Goal: Task Accomplishment & Management: Contribute content

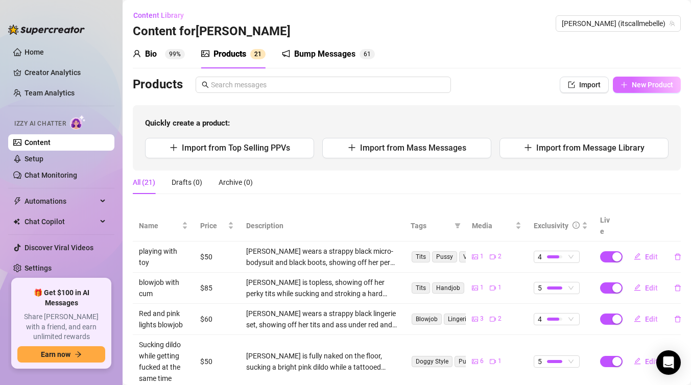
click at [638, 90] on button "New Product" at bounding box center [646, 85] width 68 height 16
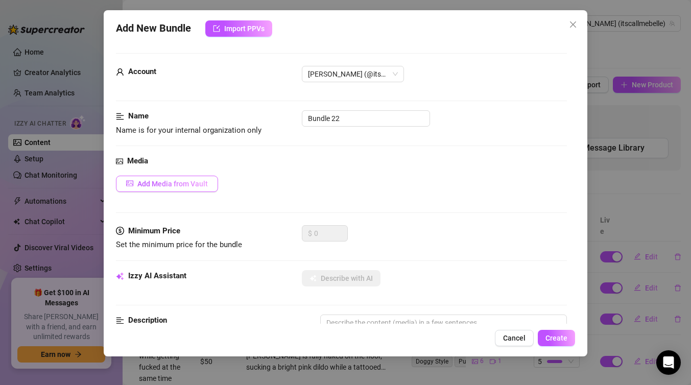
click at [207, 183] on span "Add Media from Vault" at bounding box center [172, 184] width 70 height 8
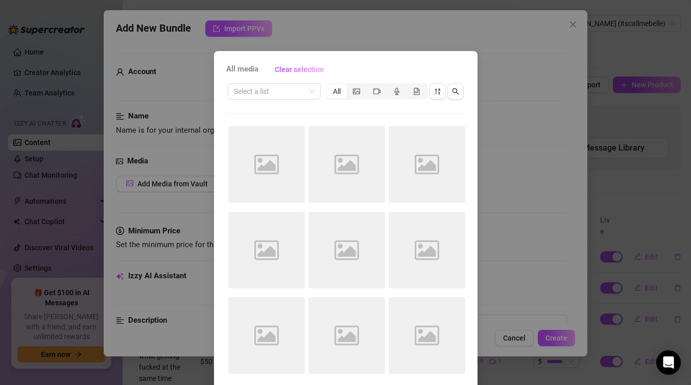
scroll to position [41, 0]
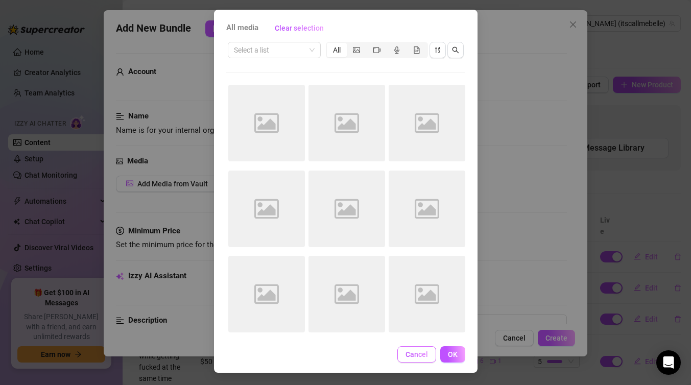
click at [417, 357] on span "Cancel" at bounding box center [416, 354] width 22 height 8
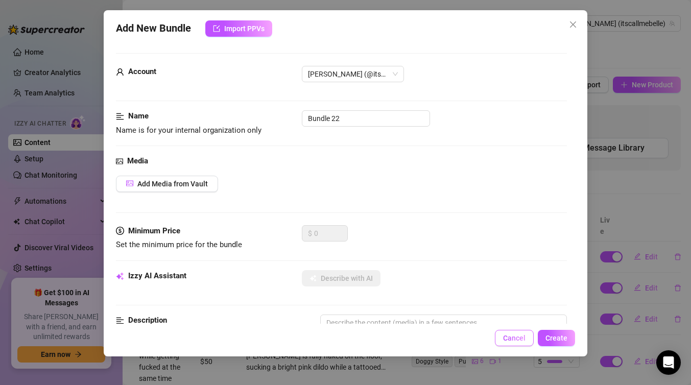
click at [500, 341] on button "Cancel" at bounding box center [514, 338] width 39 height 16
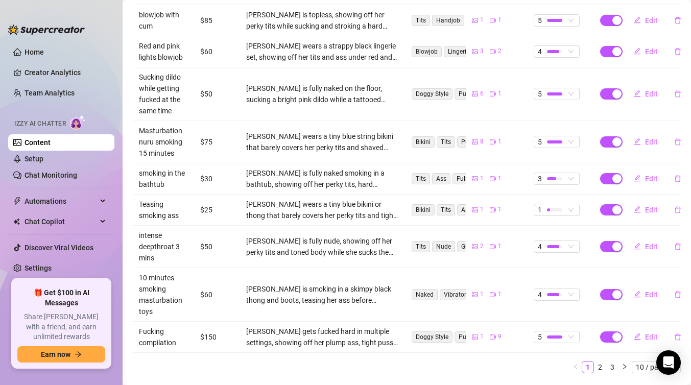
scroll to position [283, 0]
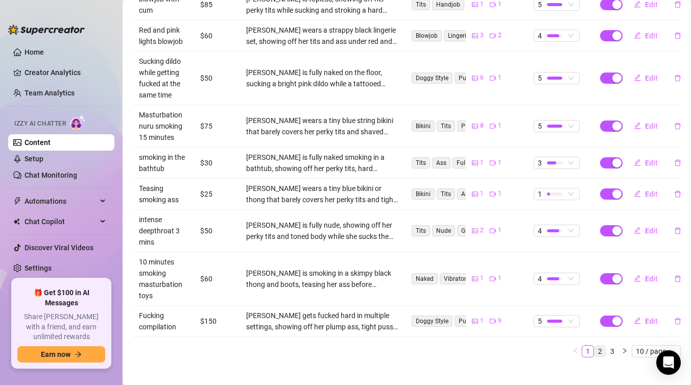
click at [599, 346] on link "2" at bounding box center [599, 351] width 11 height 11
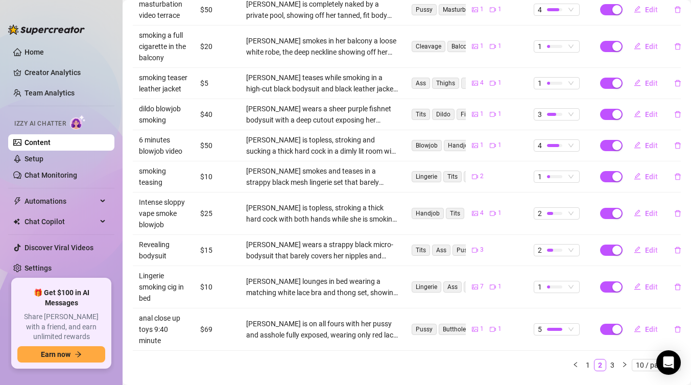
scroll to position [261, 0]
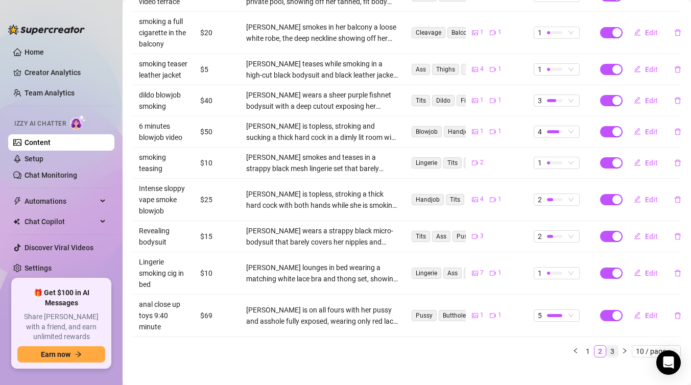
click at [610, 346] on link "3" at bounding box center [611, 351] width 11 height 11
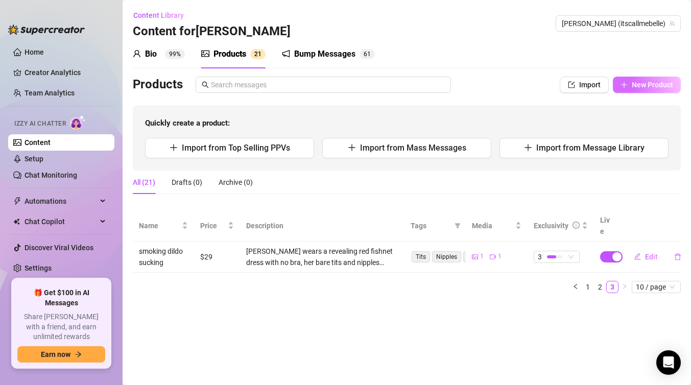
click at [644, 83] on span "New Product" at bounding box center [651, 85] width 41 height 8
type textarea "Type your message here..."
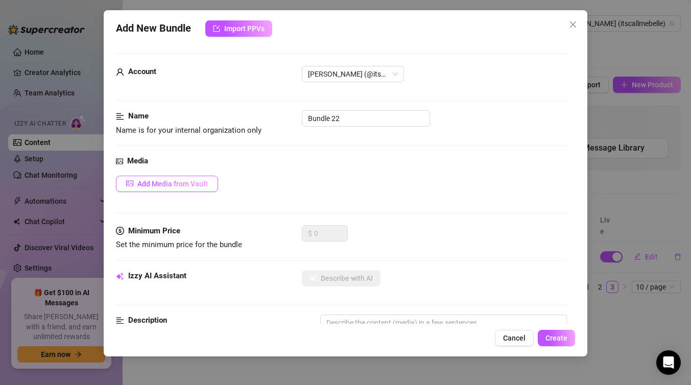
click at [202, 185] on span "Add Media from Vault" at bounding box center [172, 184] width 70 height 8
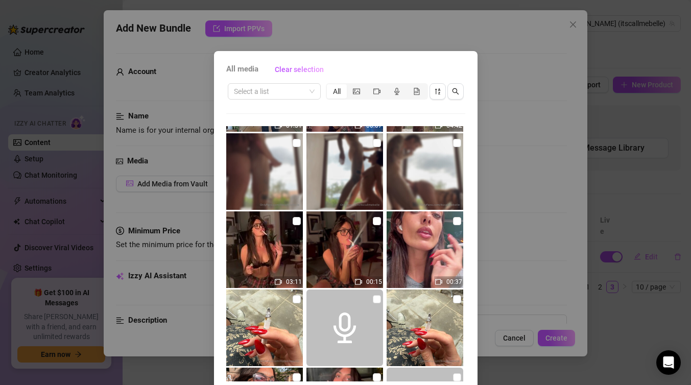
scroll to position [231, 0]
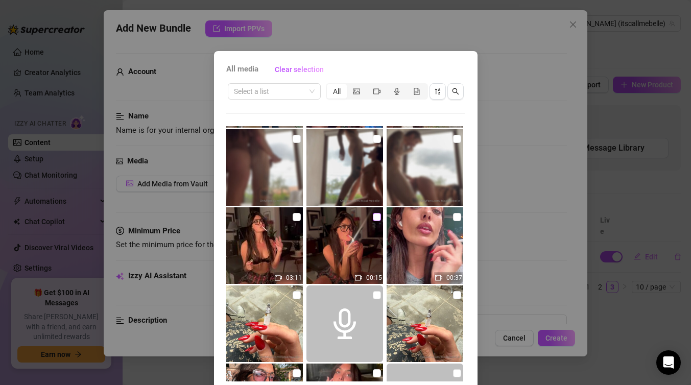
click at [377, 217] on input "checkbox" at bounding box center [377, 217] width 8 height 8
checkbox input "true"
click at [297, 216] on input "checkbox" at bounding box center [296, 217] width 8 height 8
checkbox input "true"
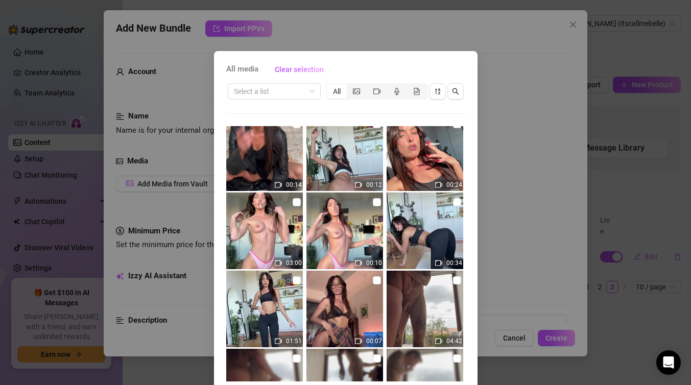
scroll to position [5, 0]
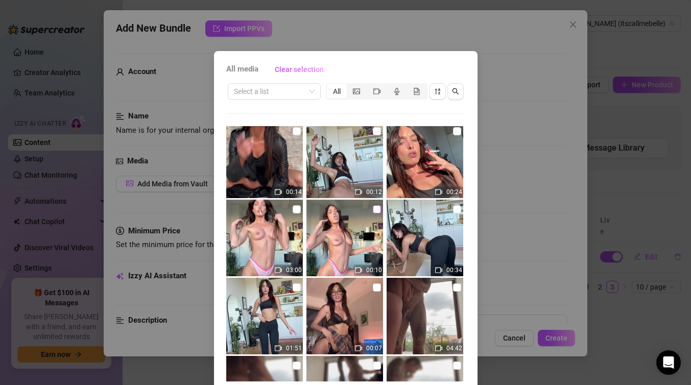
click at [377, 210] on input "checkbox" at bounding box center [377, 209] width 8 height 8
checkbox input "true"
click at [298, 208] on input "checkbox" at bounding box center [296, 209] width 8 height 8
checkbox input "true"
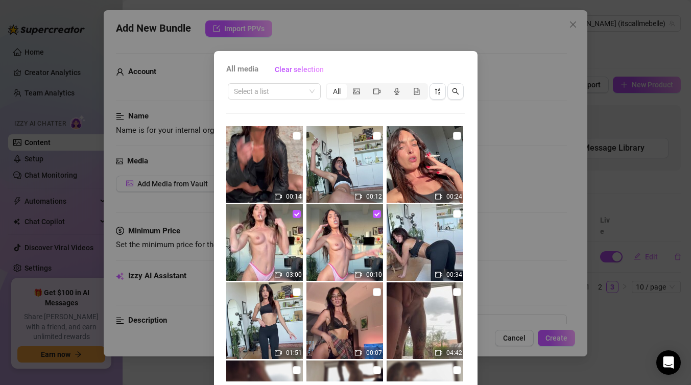
scroll to position [41, 0]
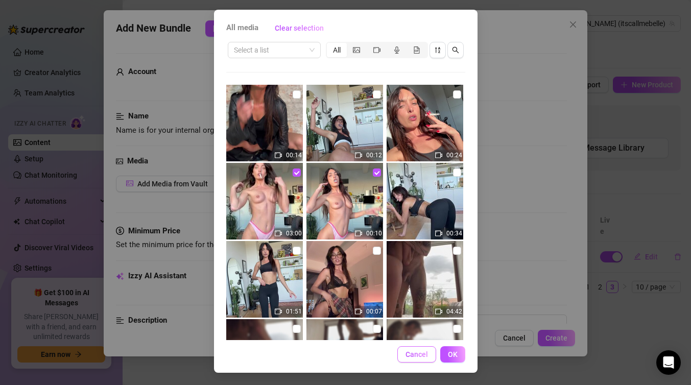
click at [423, 353] on span "Cancel" at bounding box center [416, 354] width 22 height 8
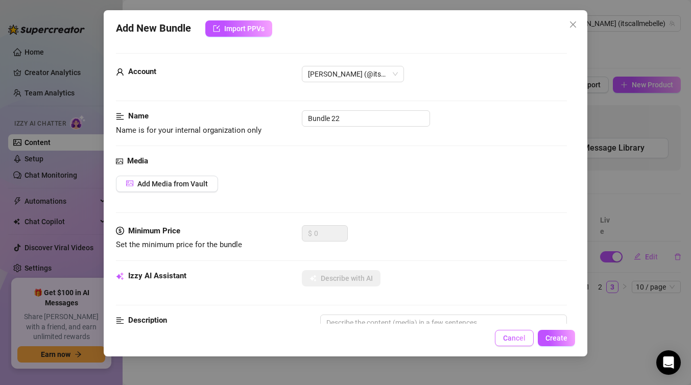
click at [513, 342] on button "Cancel" at bounding box center [514, 338] width 39 height 16
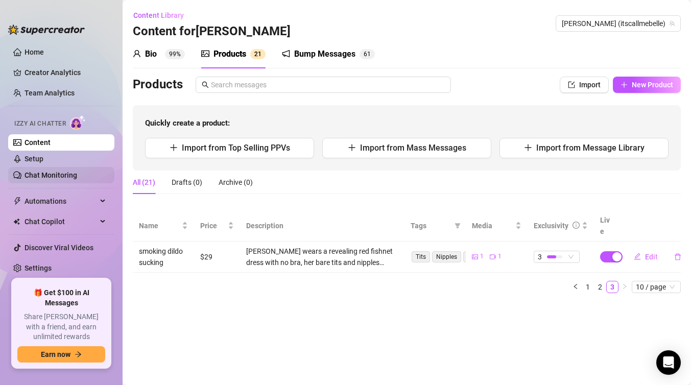
click at [64, 176] on link "Chat Monitoring" at bounding box center [50, 175] width 53 height 8
